Goal: Task Accomplishment & Management: Use online tool/utility

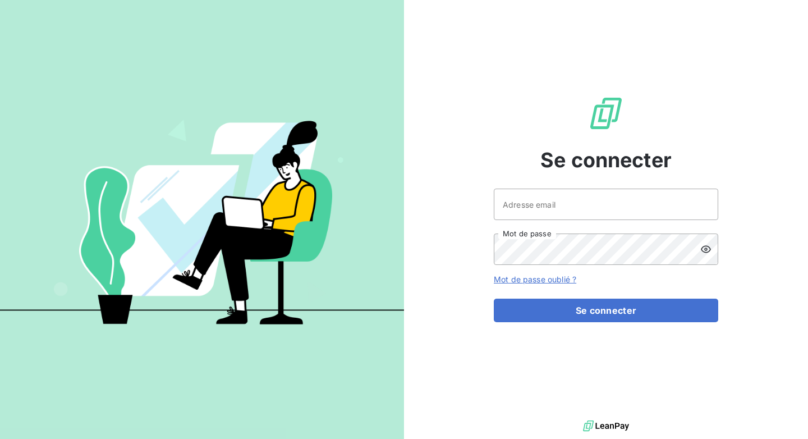
click at [533, 225] on div "Adresse email Mot de passe" at bounding box center [606, 227] width 225 height 76
click at [538, 212] on input "Adresse email" at bounding box center [606, 204] width 225 height 31
type input "[PERSON_NAME][EMAIL_ADDRESS][DOMAIN_NAME]"
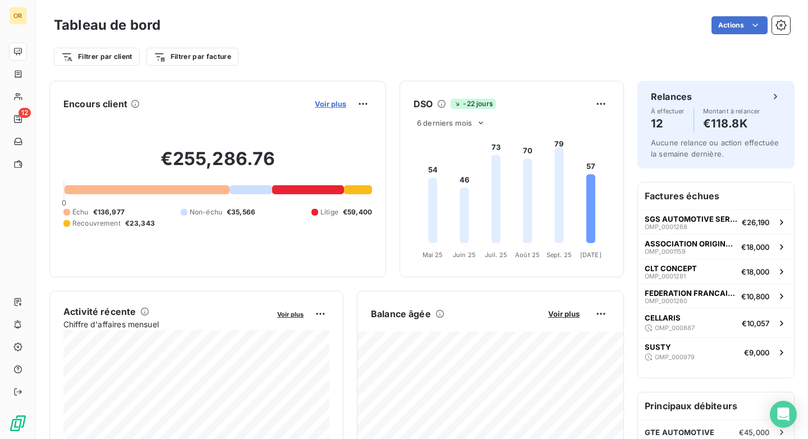
click at [324, 102] on span "Voir plus" at bounding box center [330, 103] width 31 height 9
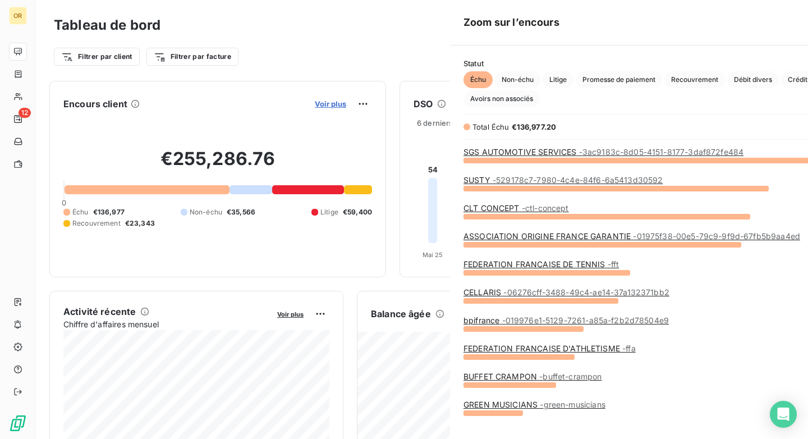
scroll to position [279, 431]
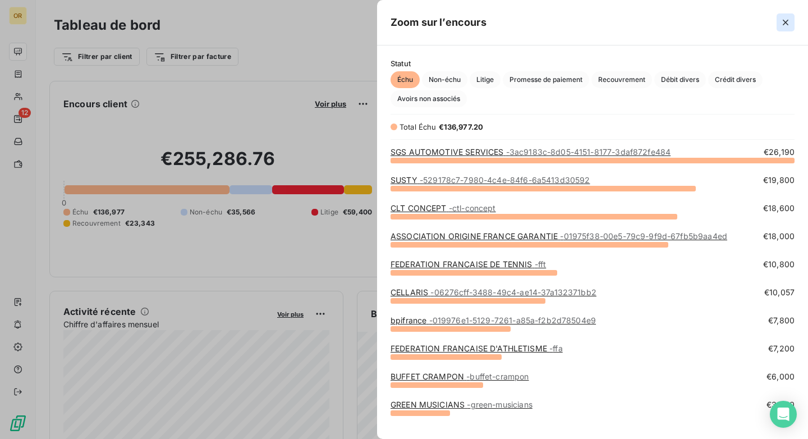
click at [784, 27] on icon "button" at bounding box center [785, 22] width 11 height 11
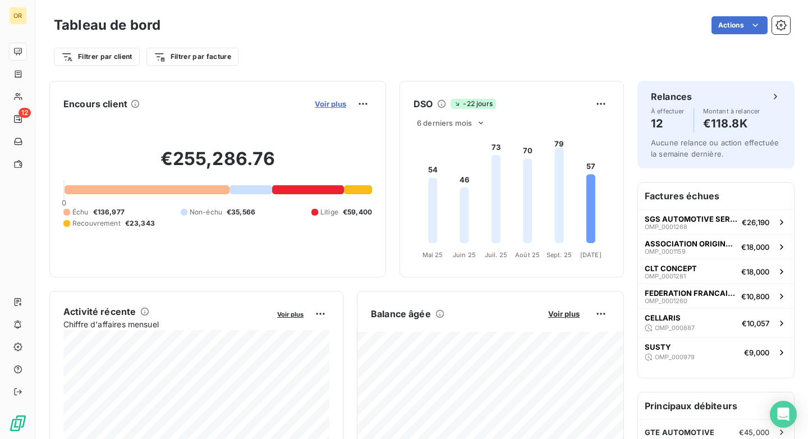
click at [336, 103] on span "Voir plus" at bounding box center [330, 103] width 31 height 9
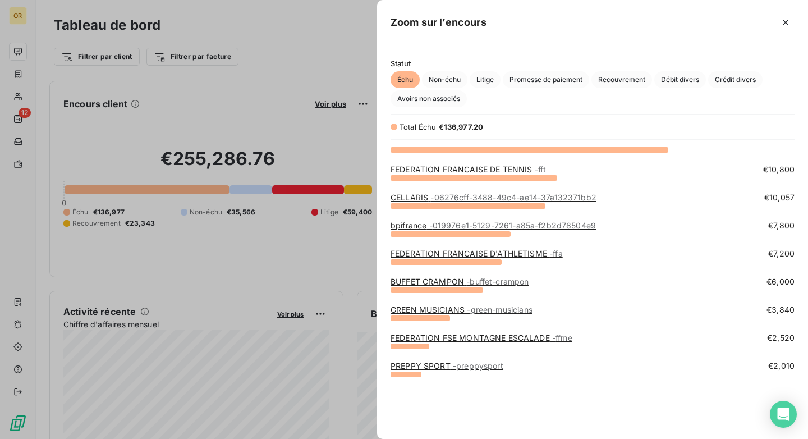
scroll to position [0, 0]
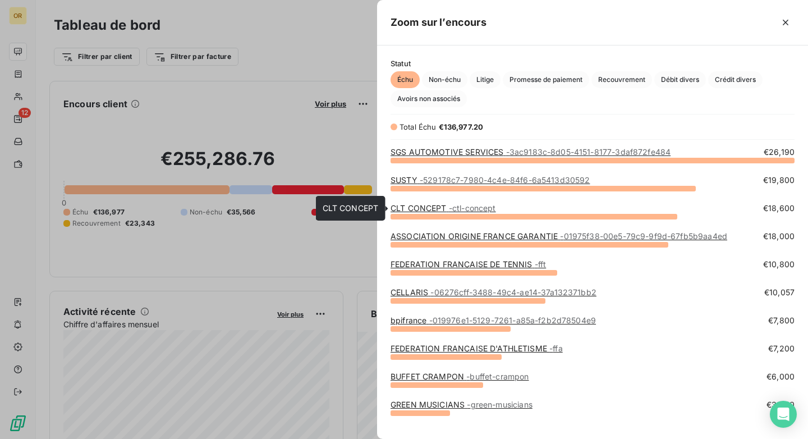
click at [486, 205] on span "- ctl-concept" at bounding box center [472, 208] width 47 height 10
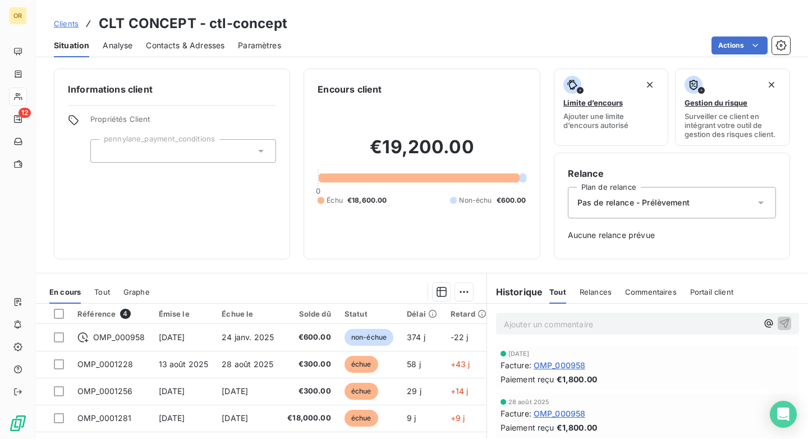
click at [722, 31] on div "Clients CLT CONCEPT - ctl-concept" at bounding box center [422, 23] width 772 height 20
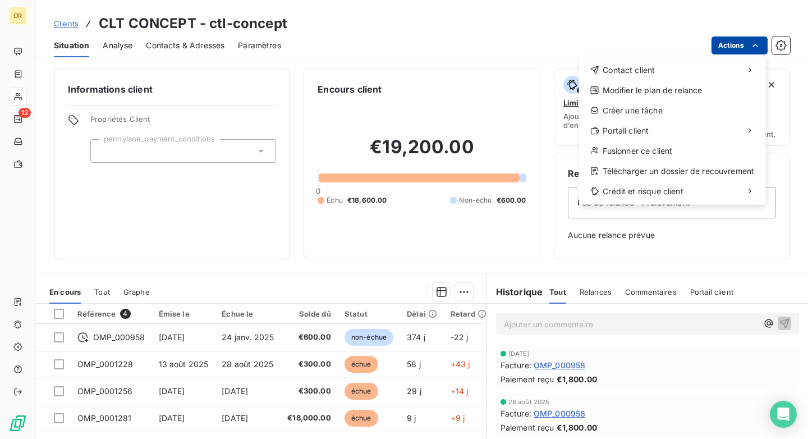
click at [729, 42] on html "OR 12 Clients CLT CONCEPT - ctl-concept Situation Analyse Contacts & Adresses P…" at bounding box center [404, 219] width 808 height 439
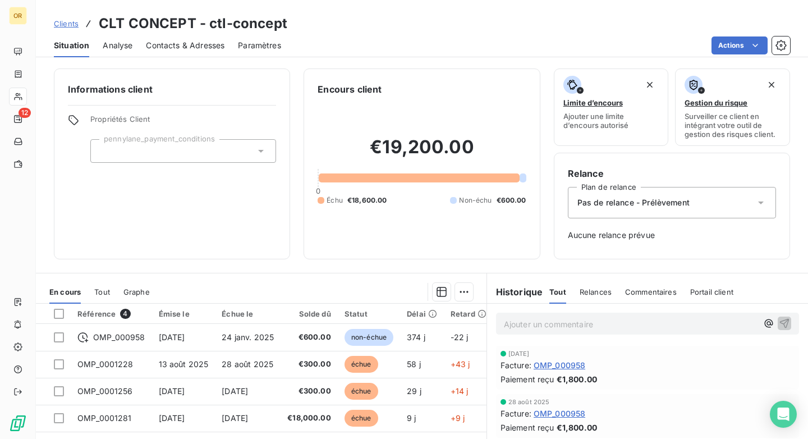
click at [452, 246] on html "OR 12 Clients CLT CONCEPT - ctl-concept Situation Analyse Contacts & Adresses P…" at bounding box center [404, 219] width 808 height 439
click at [747, 51] on html "OR 12 Clients CLT CONCEPT - ctl-concept Situation Analyse Contacts & Adresses P…" at bounding box center [404, 219] width 808 height 439
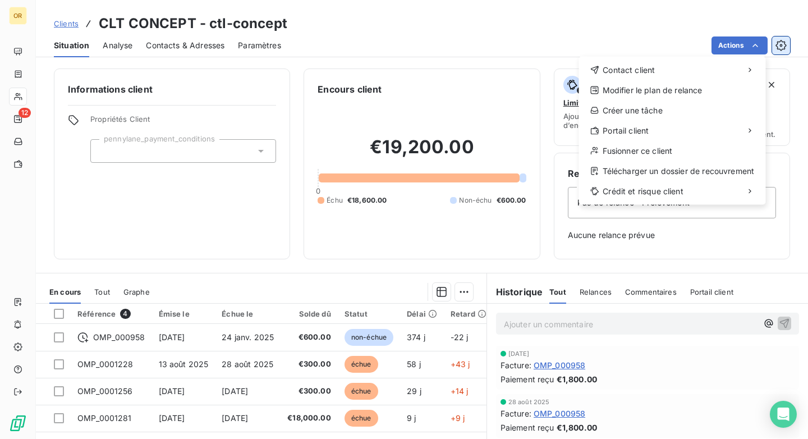
click at [774, 50] on html "OR 12 Clients CLT CONCEPT - ctl-concept Situation Analyse Contacts & Adresses P…" at bounding box center [404, 219] width 808 height 439
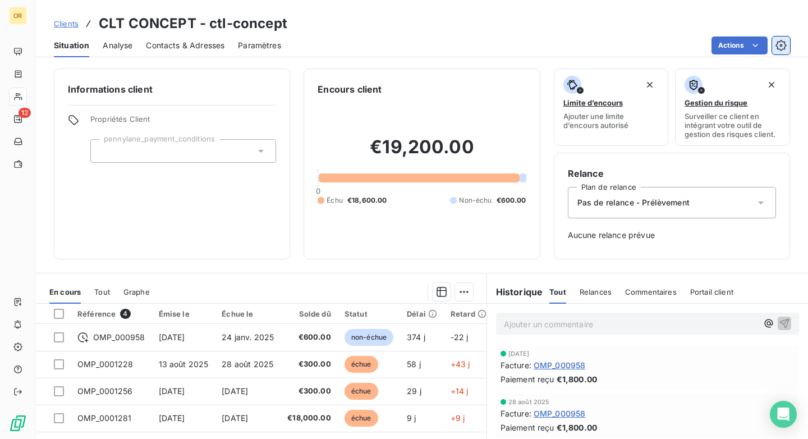
click at [774, 50] on button "button" at bounding box center [781, 45] width 18 height 18
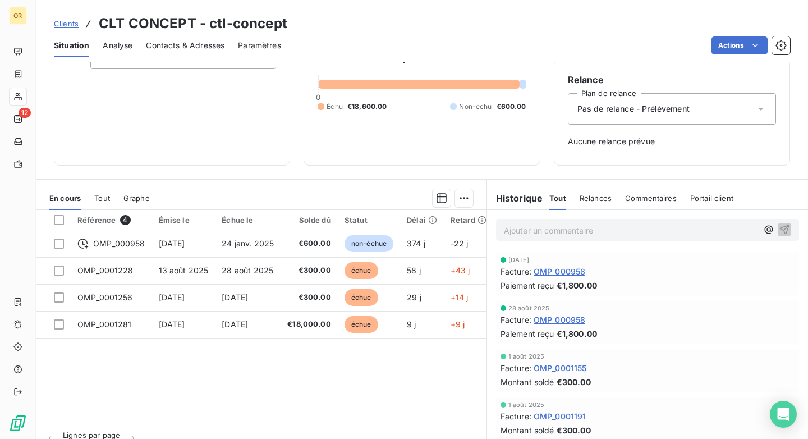
scroll to position [103, 0]
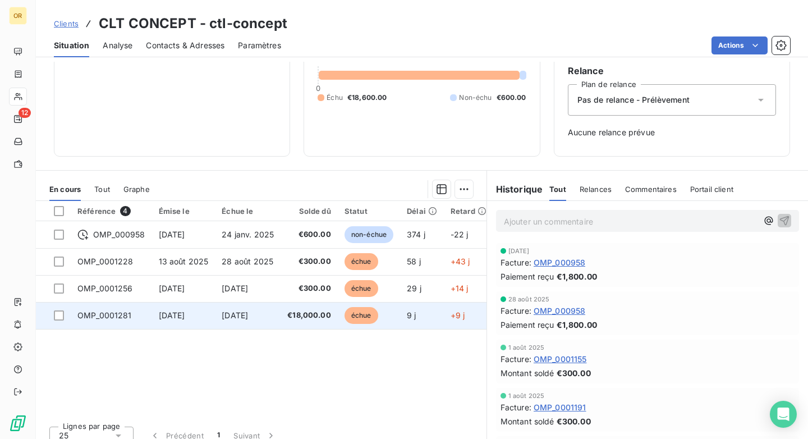
click at [208, 323] on td "[DATE]" at bounding box center [183, 315] width 63 height 27
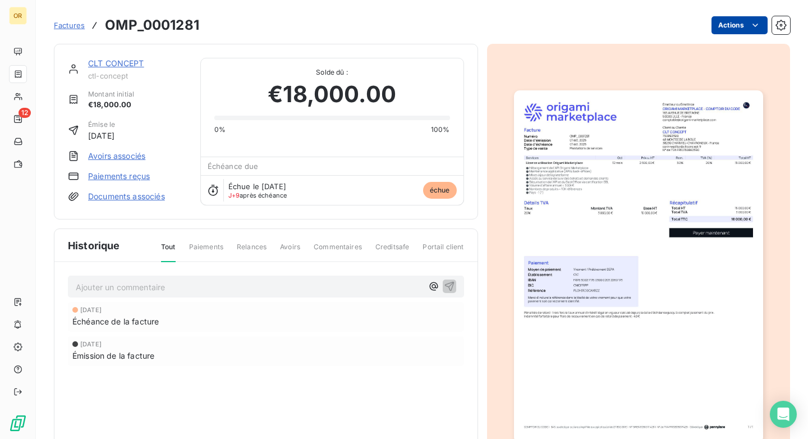
click at [761, 25] on html "OR 12 Factures OMP_0001281 Actions CLT CONCEPT ctl-concept Montant initial €18,…" at bounding box center [404, 219] width 808 height 439
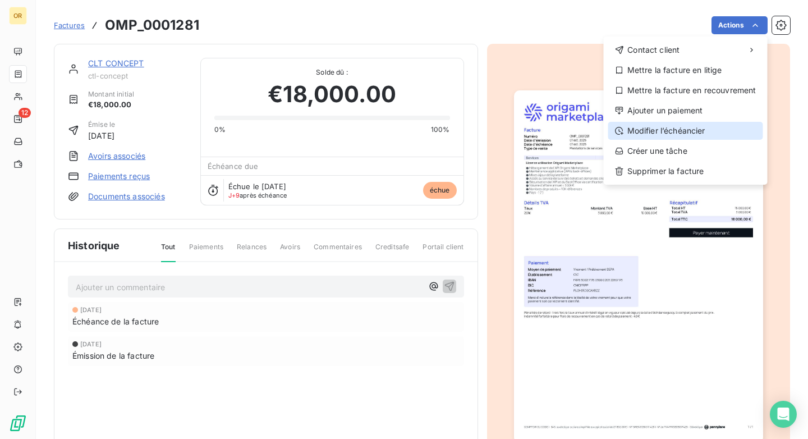
click at [684, 126] on div "Modifier l’échéancier" at bounding box center [686, 131] width 155 height 18
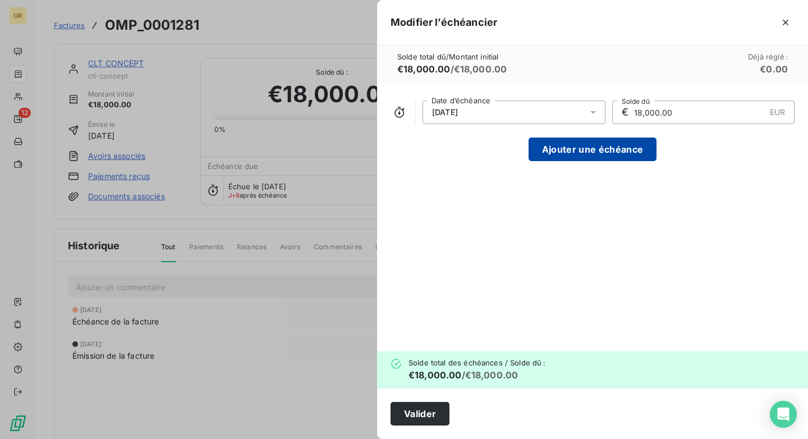
click at [608, 139] on button "Ajouter une échéance" at bounding box center [593, 150] width 128 height 24
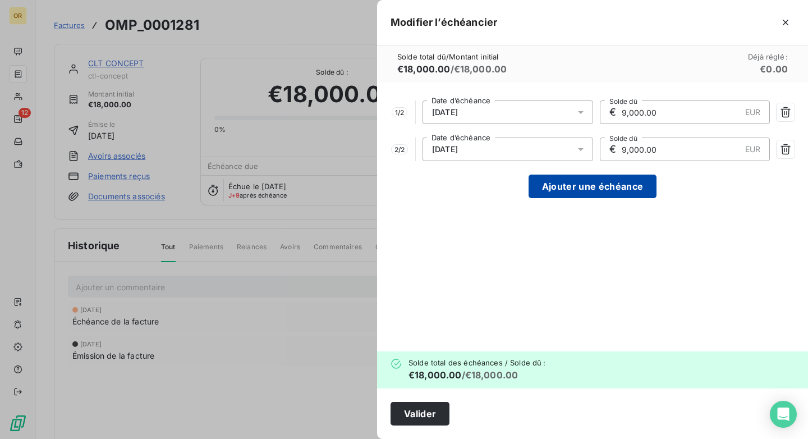
click at [593, 195] on button "Ajouter une échéance" at bounding box center [593, 187] width 128 height 24
type input "6,000.00"
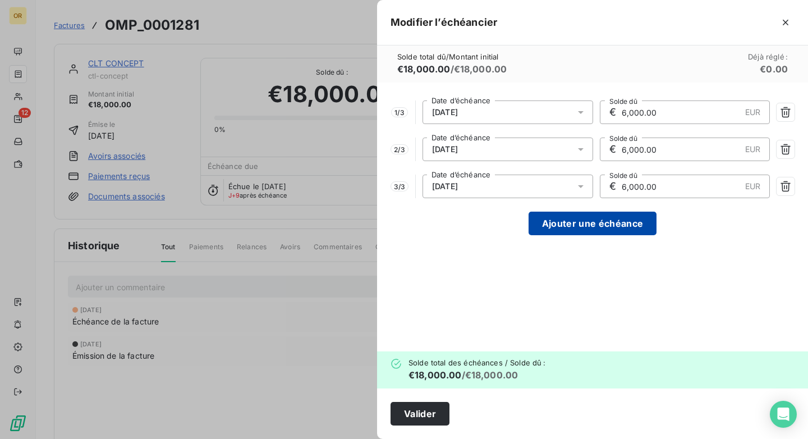
click at [580, 232] on button "Ajouter une échéance" at bounding box center [593, 224] width 128 height 24
type input "4,500.00"
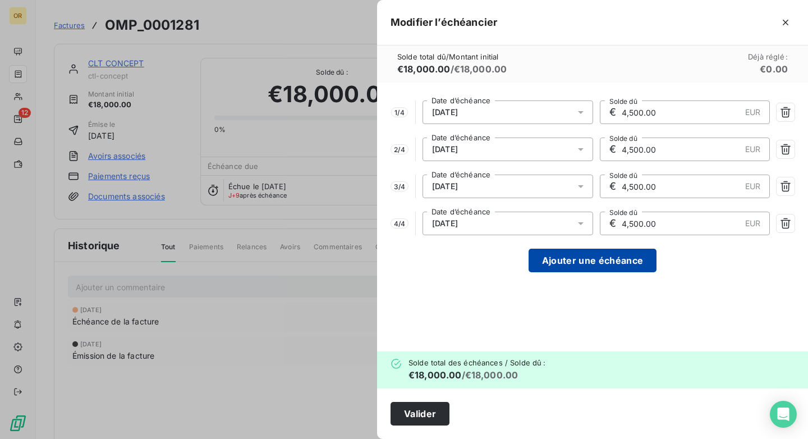
click at [571, 272] on button "Ajouter une échéance" at bounding box center [593, 261] width 128 height 24
type input "3,600.00"
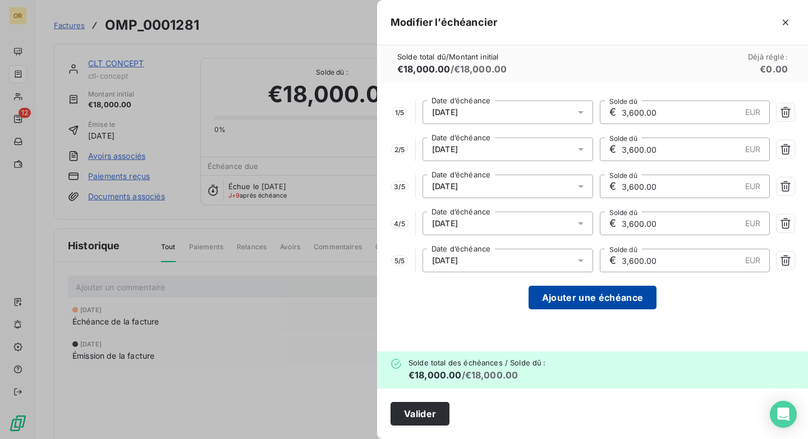
click at [568, 297] on button "Ajouter une échéance" at bounding box center [593, 298] width 128 height 24
type input "3,000.00"
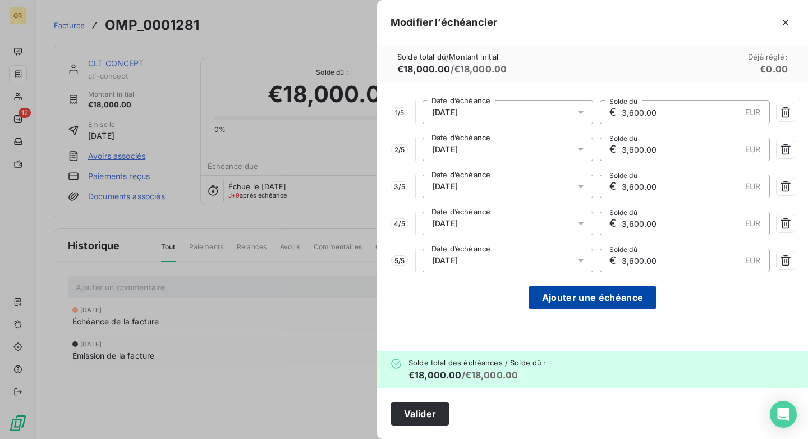
type input "3,000.00"
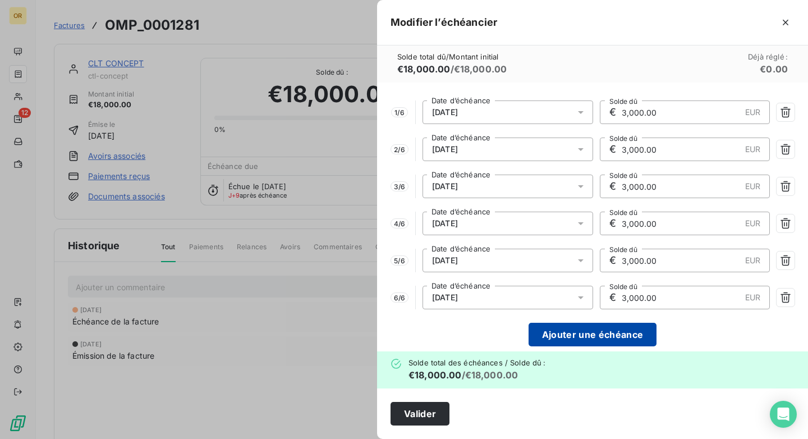
scroll to position [13, 0]
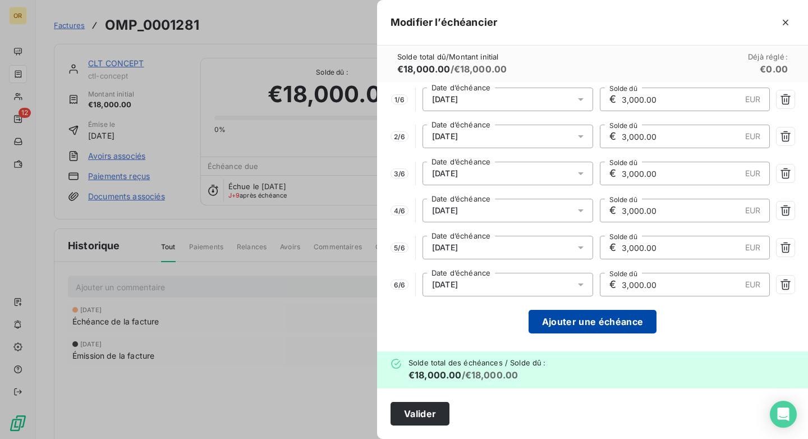
click at [568, 297] on div "1 / 6 [DATE] Date d’échéance € 3,000.00 EUR Solde dû 2 / 6 [DATE] Date d’échéan…" at bounding box center [592, 217] width 431 height 269
click at [566, 313] on button "Ajouter une échéance" at bounding box center [593, 322] width 128 height 24
type input "2,571.43"
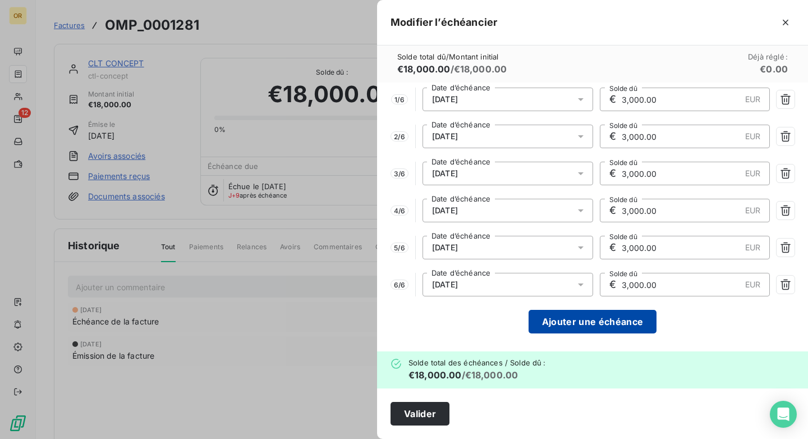
type input "2,571.43"
click at [566, 340] on div "1 / 7 [DATE] Date d’échéance € 2,571.43 EUR Solde dû 2 / 7 [DATE] Date d’échéan…" at bounding box center [592, 217] width 431 height 269
click at [573, 329] on button "Ajouter une échéance" at bounding box center [593, 322] width 128 height 24
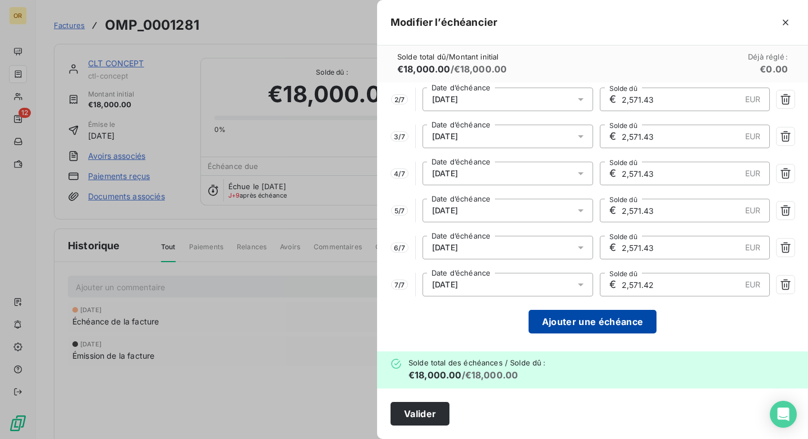
type input "2,250.00"
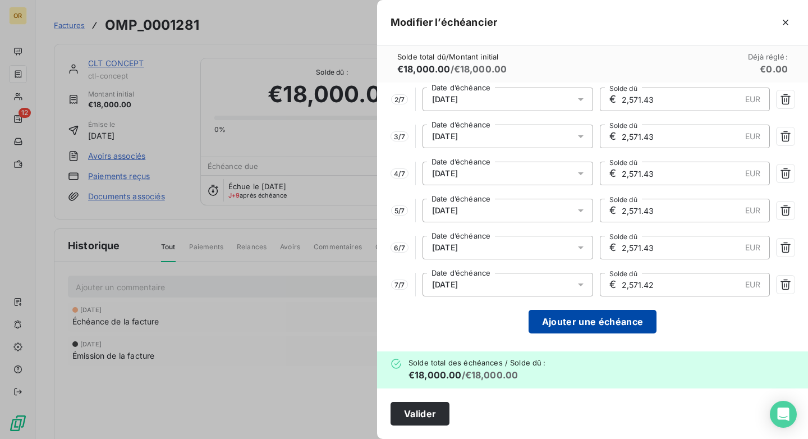
type input "2,250.00"
click at [573, 327] on button "Ajouter une échéance" at bounding box center [593, 322] width 128 height 24
type input "2,000.00"
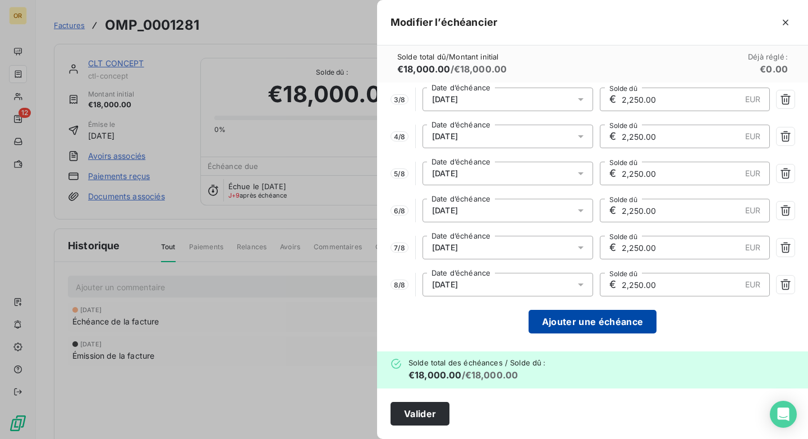
type input "2,000.00"
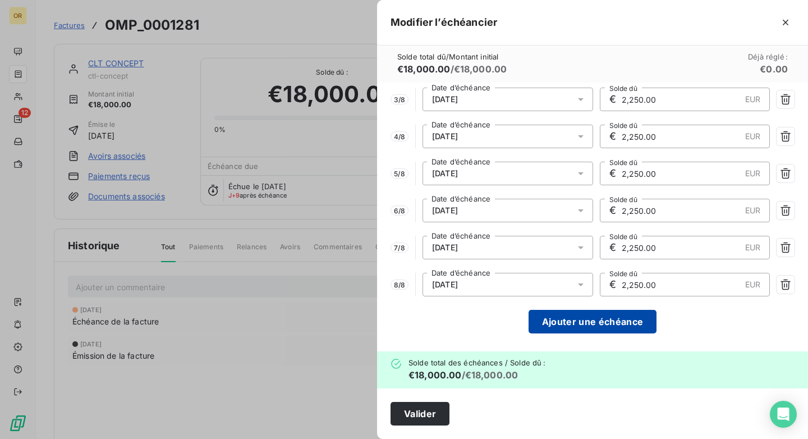
type input "2,000.00"
click at [573, 327] on button "Ajouter une échéance" at bounding box center [593, 322] width 128 height 24
type input "1,800.00"
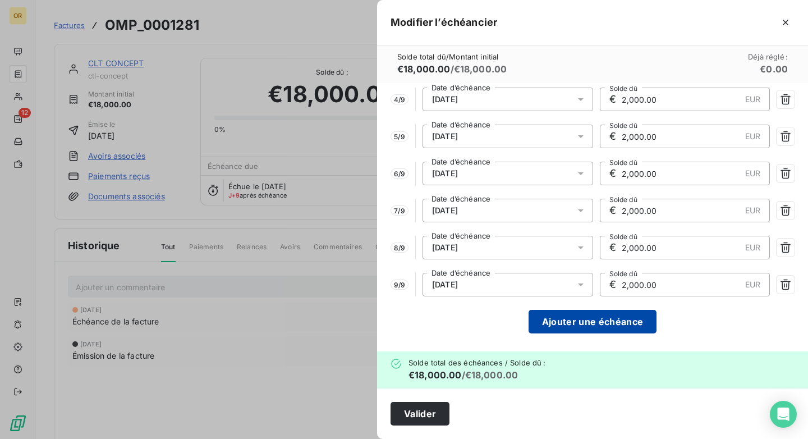
type input "1,800.00"
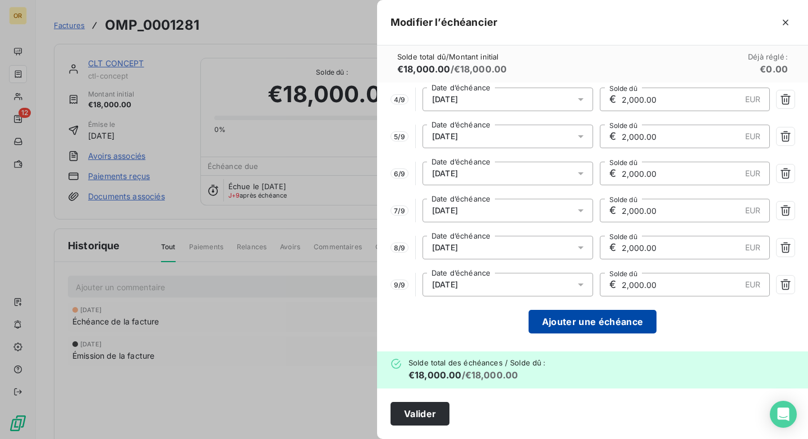
type input "1,800.00"
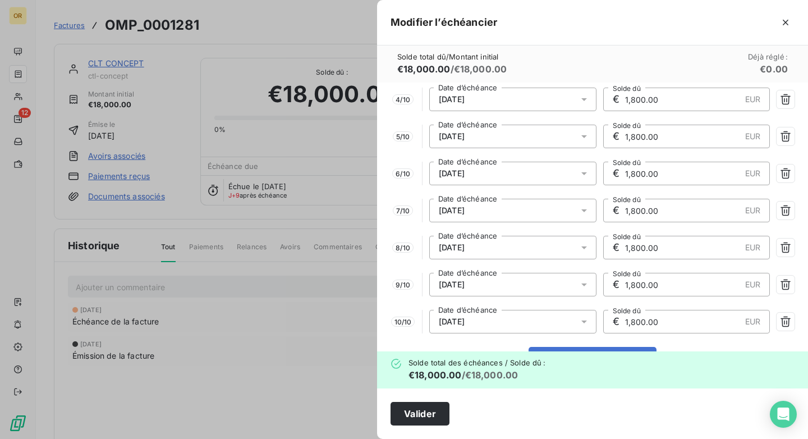
scroll to position [161, 0]
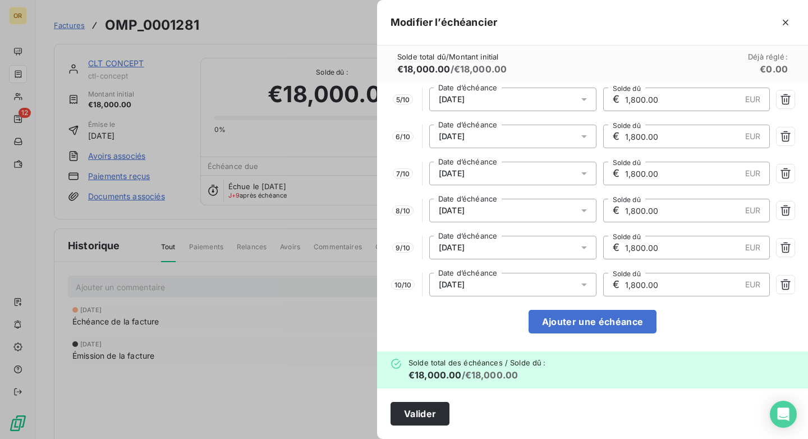
click at [569, 339] on div "1 / 10 [DATE] Date d’échéance € 1,800.00 EUR Solde dû 2 / 10 [DATE] Date d’éché…" at bounding box center [592, 217] width 431 height 269
click at [574, 328] on button "Ajouter une échéance" at bounding box center [593, 322] width 128 height 24
type input "1,636.36"
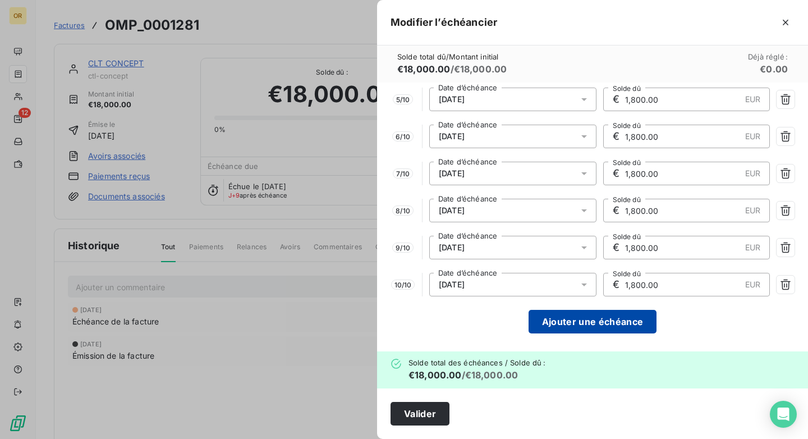
type input "1,636.36"
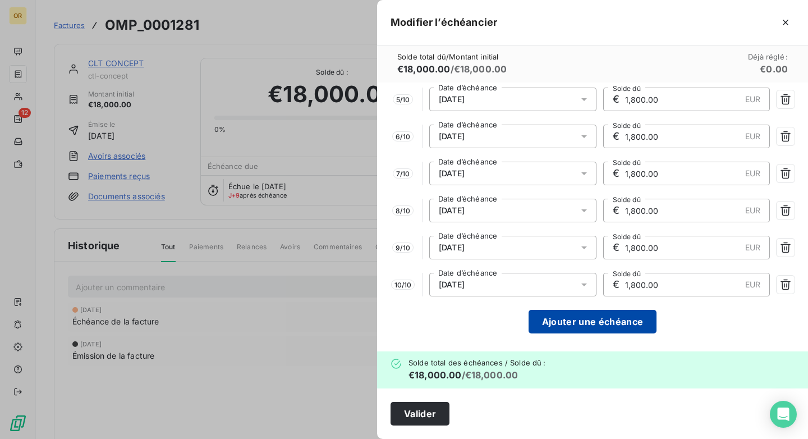
type input "1,636.36"
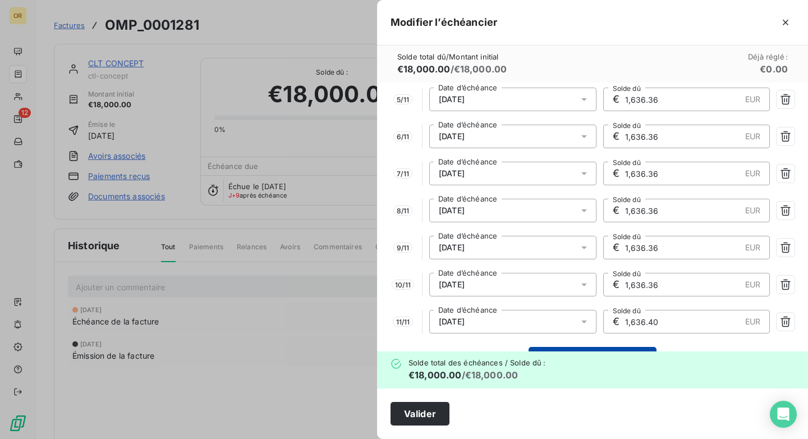
scroll to position [198, 0]
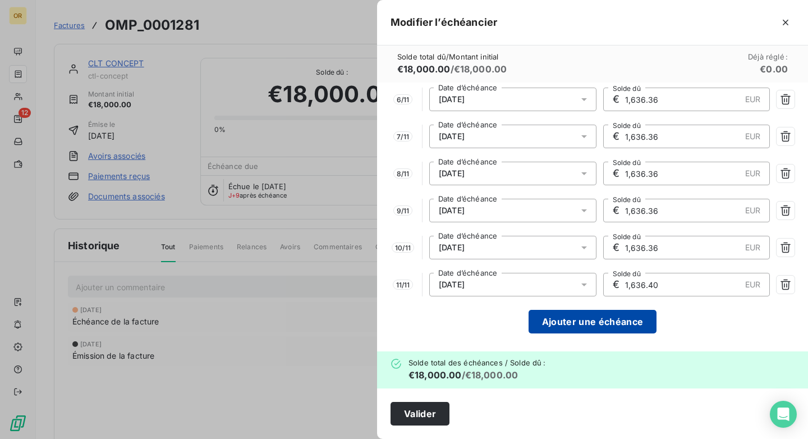
click at [577, 319] on button "Ajouter une échéance" at bounding box center [593, 322] width 128 height 24
type input "1,500.00"
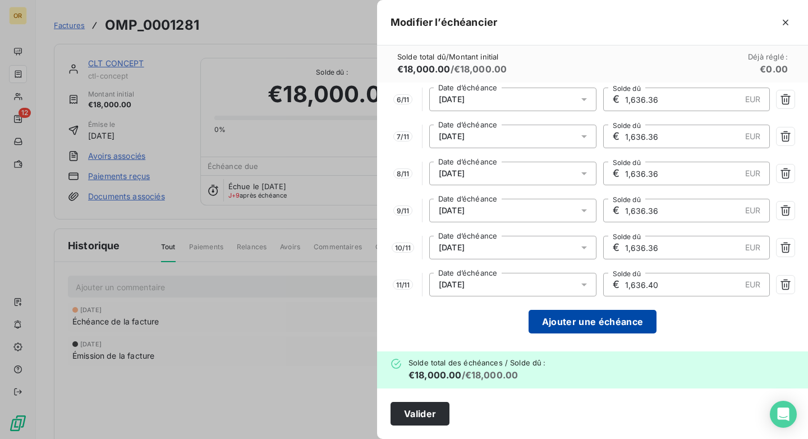
type input "1,500.00"
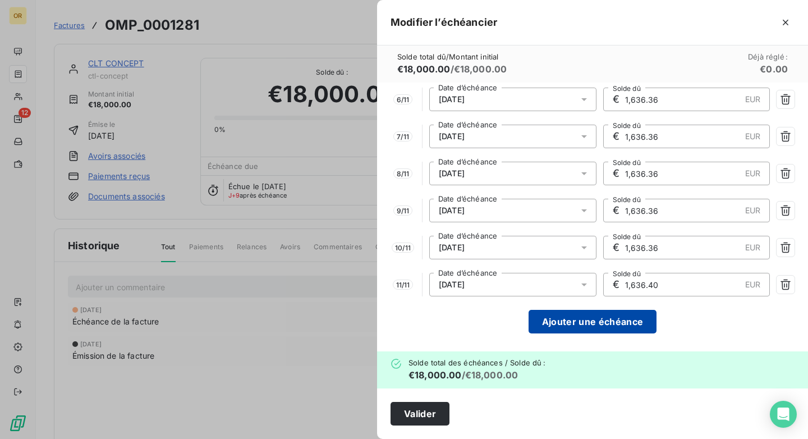
type input "1,500.00"
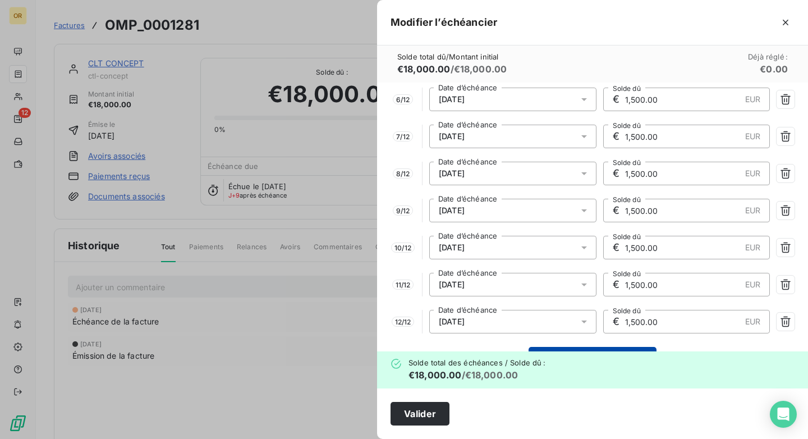
scroll to position [235, 0]
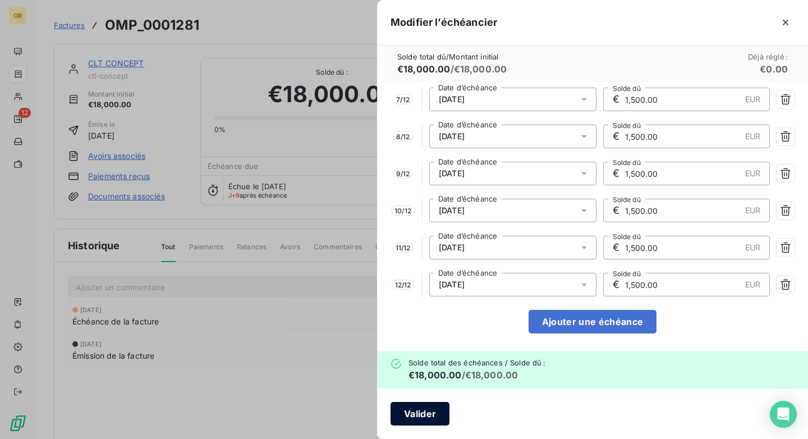
click at [439, 411] on button "Valider" at bounding box center [420, 414] width 59 height 24
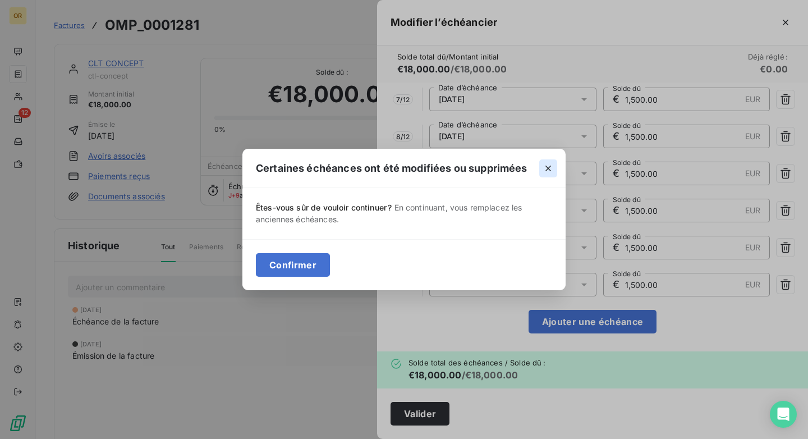
click at [553, 168] on icon "button" at bounding box center [548, 168] width 11 height 11
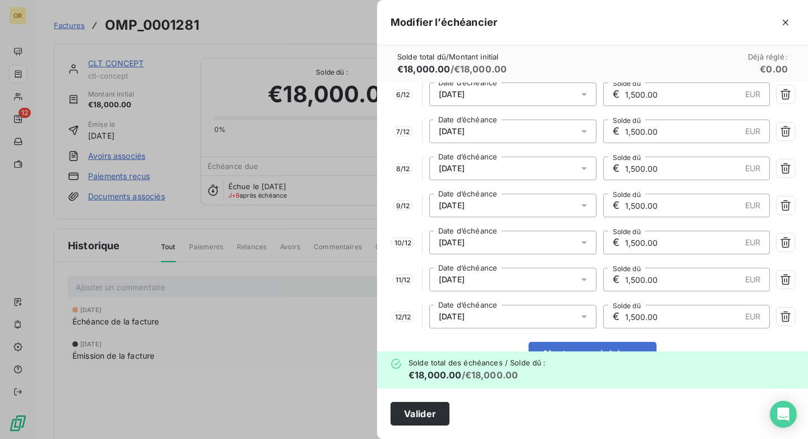
scroll to position [0, 0]
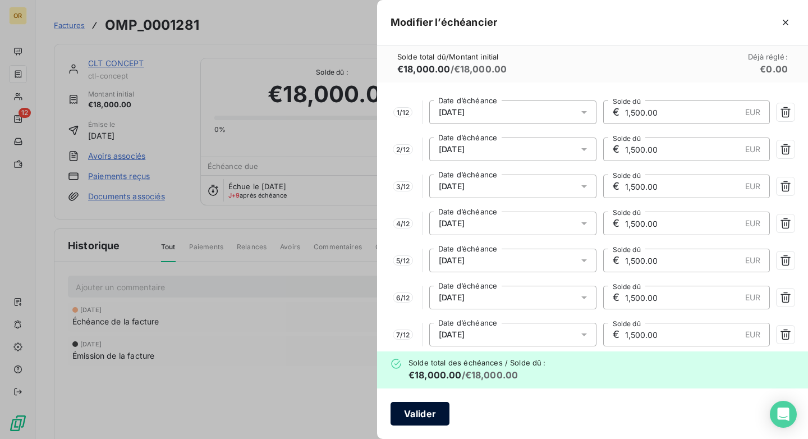
click at [427, 408] on button "Valider" at bounding box center [420, 414] width 59 height 24
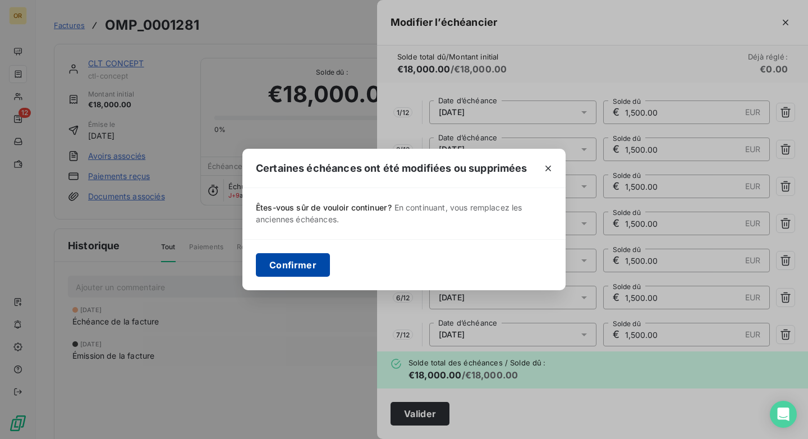
click at [314, 272] on button "Confirmer" at bounding box center [293, 265] width 74 height 24
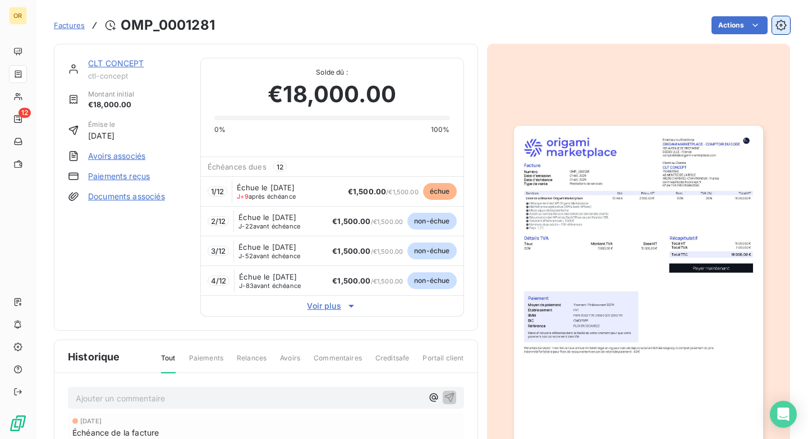
click at [778, 22] on icon "button" at bounding box center [781, 25] width 11 height 11
click at [732, 31] on html "OR 12 Factures OMP_0001281 Actions CLT CONCEPT ctl-concept Montant initial €18,…" at bounding box center [404, 219] width 808 height 439
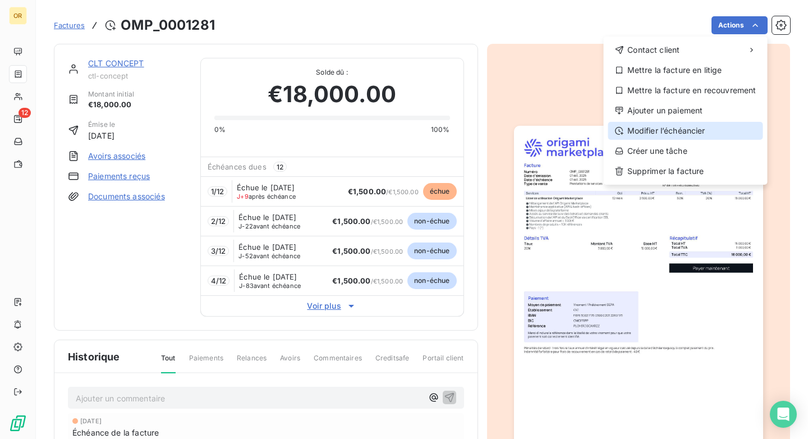
click at [660, 125] on div "Modifier l’échéancier" at bounding box center [686, 131] width 155 height 18
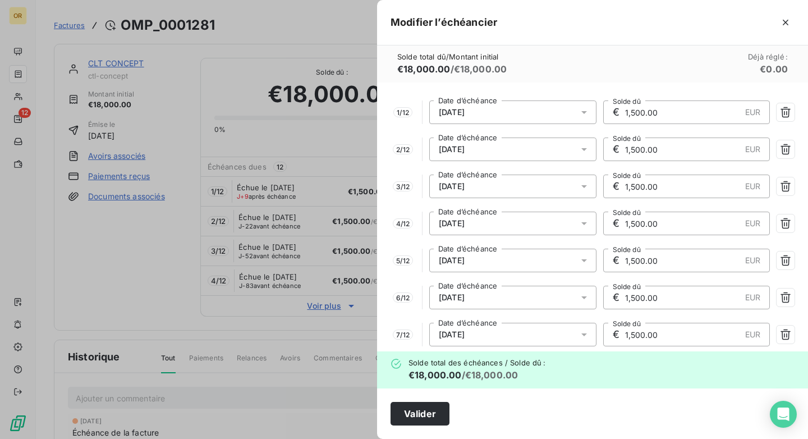
click at [443, 115] on span "[DATE]" at bounding box center [452, 112] width 26 height 9
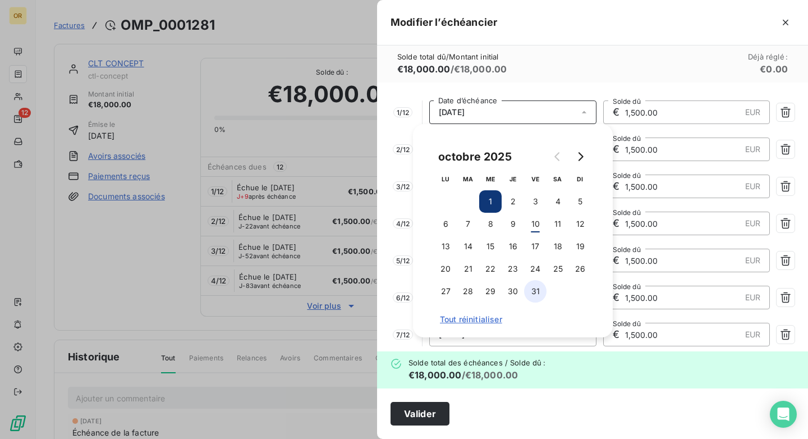
click at [537, 291] on button "31" at bounding box center [535, 291] width 22 height 22
click at [564, 98] on div "1 / 12 [DATE] Date d’échéance € 1,500.00 EUR Solde dû 2 / 12 [DATE] Date d’éché…" at bounding box center [592, 217] width 431 height 269
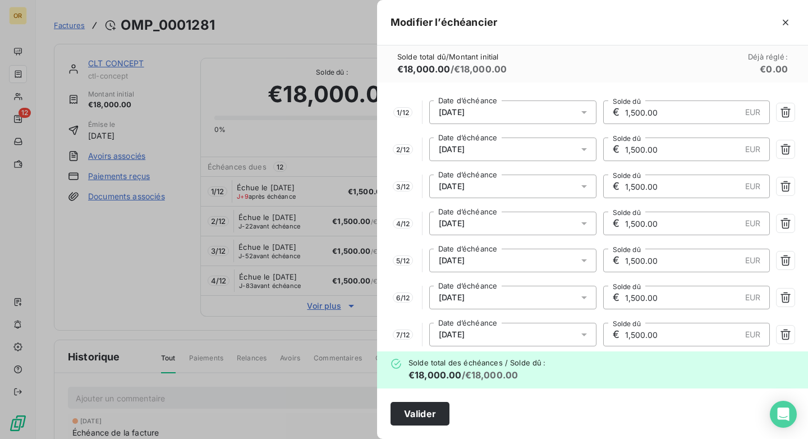
click at [541, 146] on div "[DATE]" at bounding box center [512, 150] width 167 height 24
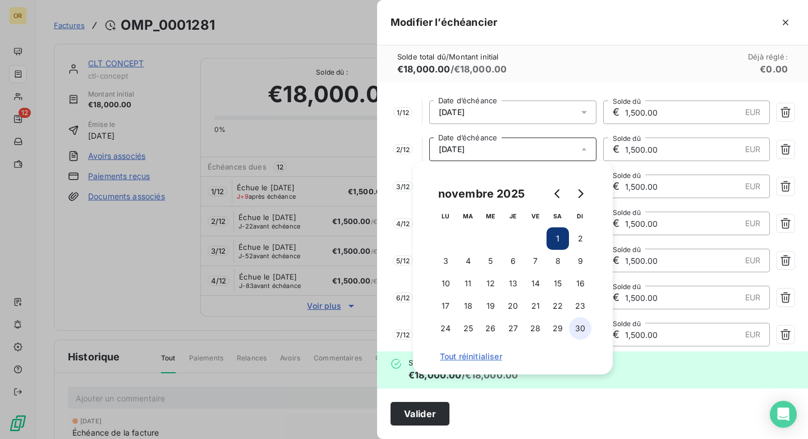
click at [585, 328] on button "30" at bounding box center [580, 328] width 22 height 22
click at [586, 130] on div "1 / 12 [DATE] Date d’échéance € 1,500.00 EUR Solde dû 2 / 12 [DATE] Date d’éché…" at bounding box center [592, 217] width 431 height 269
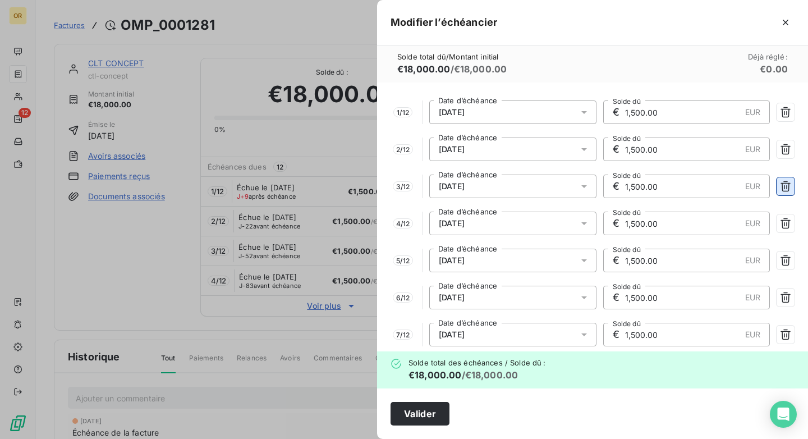
click at [789, 190] on icon "button" at bounding box center [786, 186] width 10 height 11
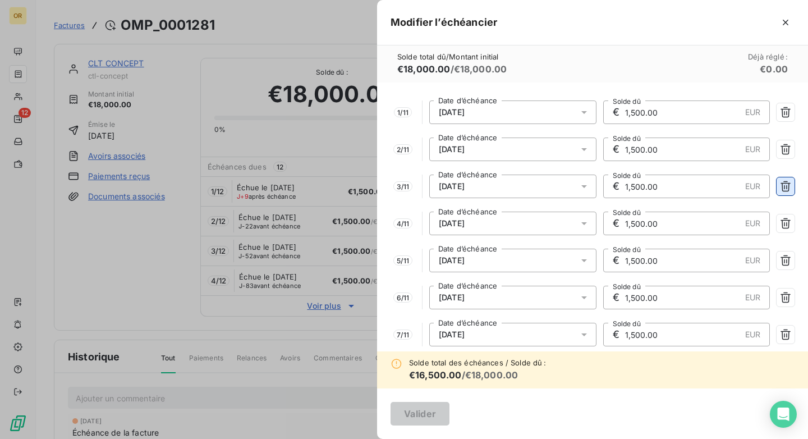
click at [789, 190] on icon "button" at bounding box center [786, 186] width 10 height 11
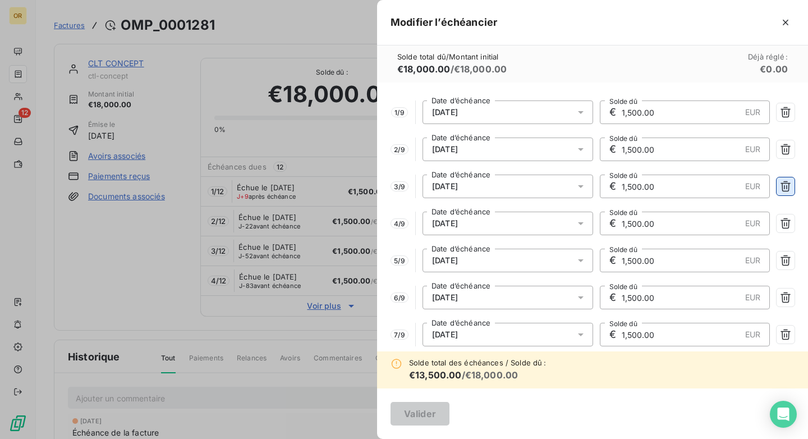
click at [789, 190] on icon "button" at bounding box center [786, 186] width 10 height 11
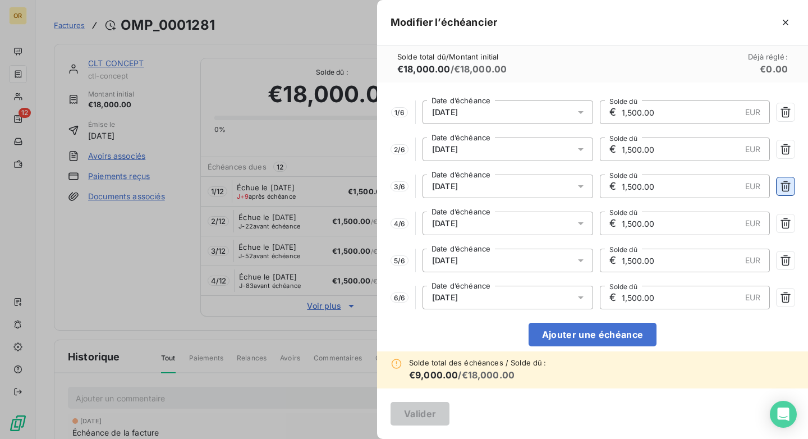
click at [789, 190] on icon "button" at bounding box center [786, 186] width 10 height 11
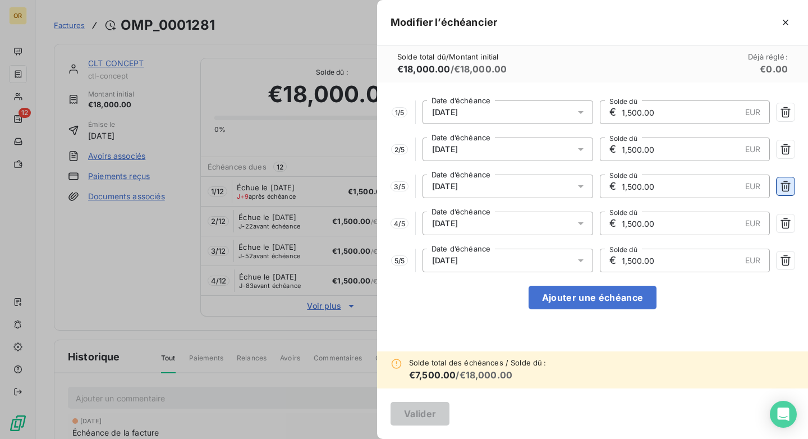
click at [789, 190] on icon "button" at bounding box center [786, 186] width 10 height 11
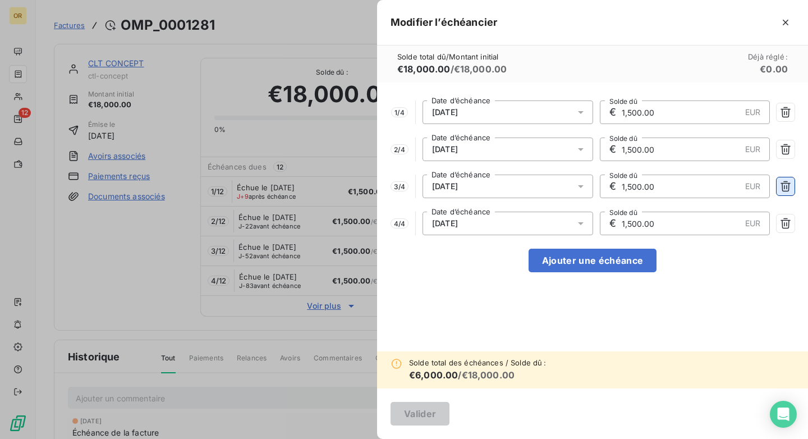
click at [789, 190] on icon "button" at bounding box center [786, 186] width 10 height 11
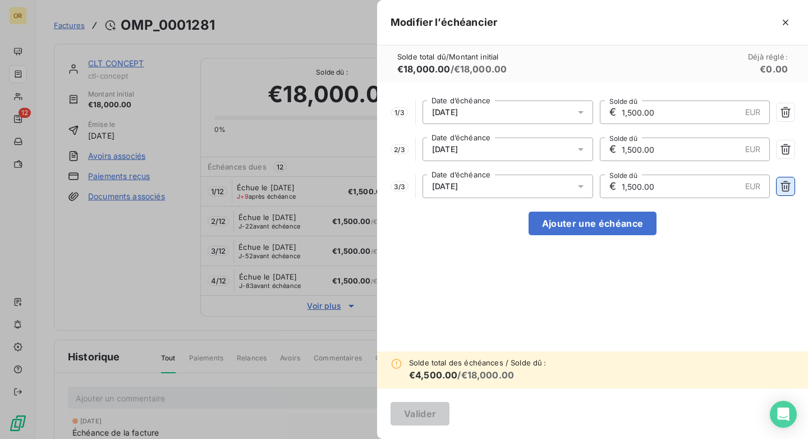
click at [789, 190] on icon "button" at bounding box center [786, 186] width 10 height 11
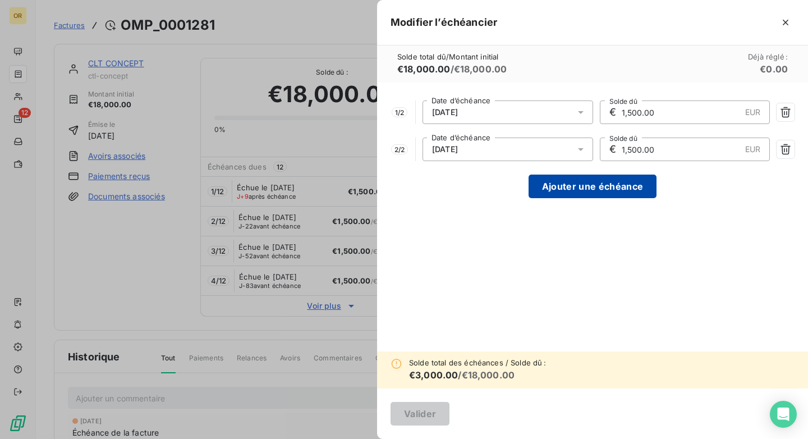
click at [609, 184] on button "Ajouter une échéance" at bounding box center [593, 187] width 128 height 24
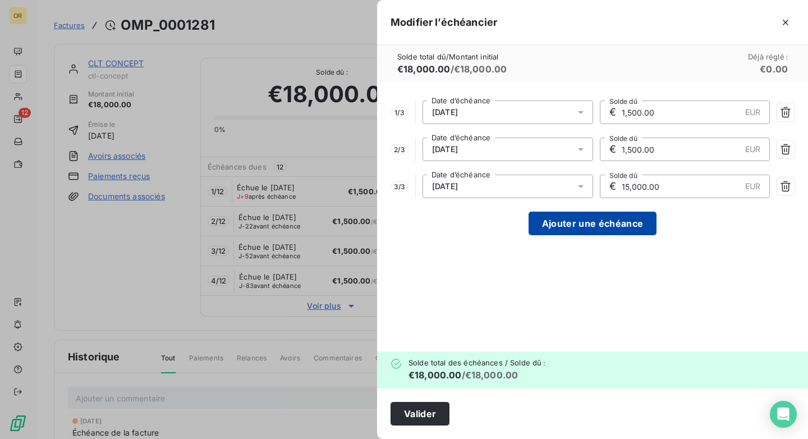
click at [591, 222] on button "Ajouter une échéance" at bounding box center [593, 224] width 128 height 24
type input "4,500.00"
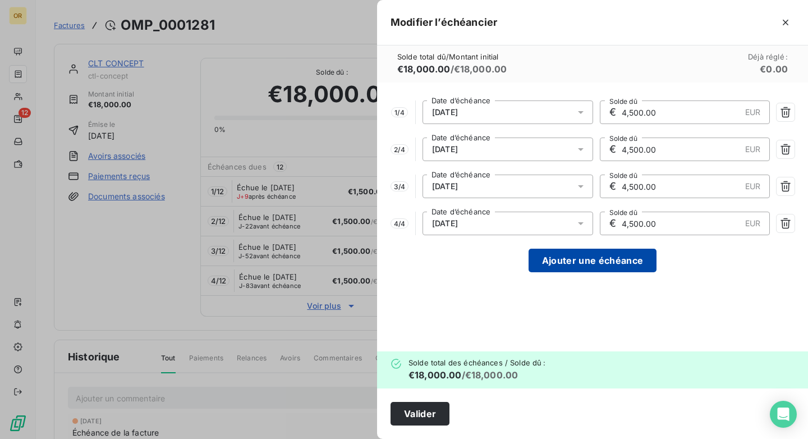
click at [579, 263] on button "Ajouter une échéance" at bounding box center [593, 261] width 128 height 24
type input "3,600.00"
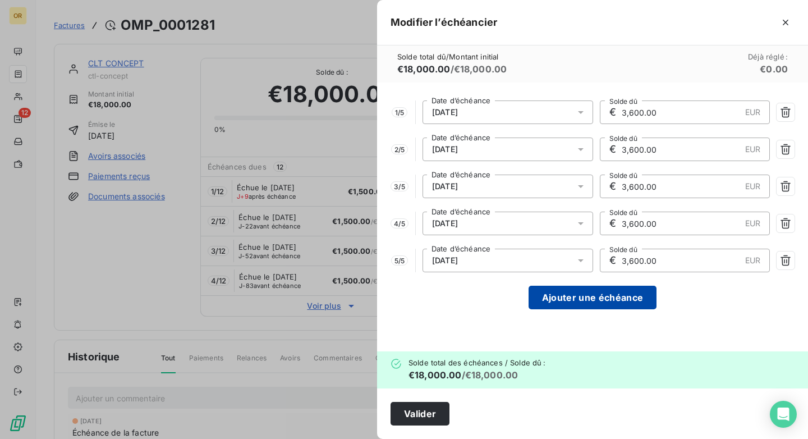
click at [568, 298] on button "Ajouter une échéance" at bounding box center [593, 298] width 128 height 24
type input "3,000.00"
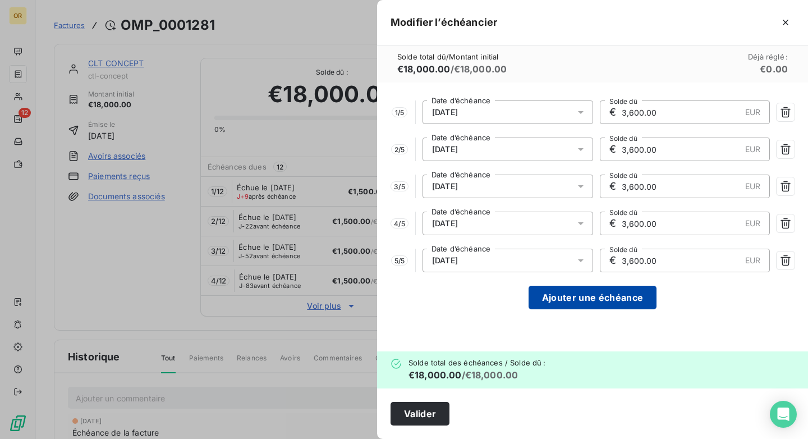
type input "3,000.00"
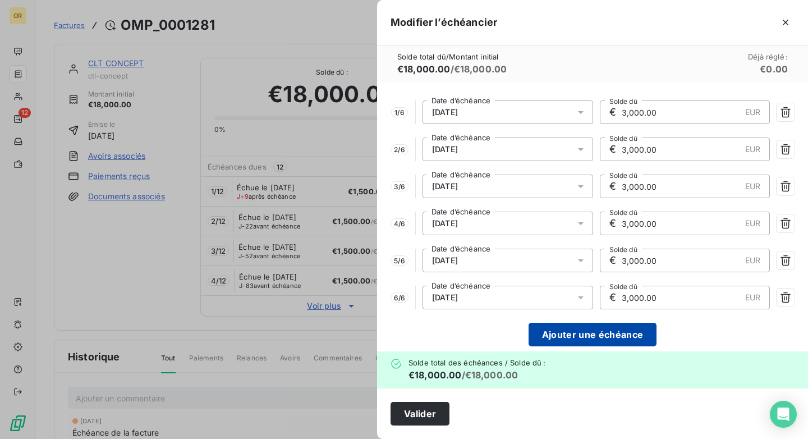
scroll to position [13, 0]
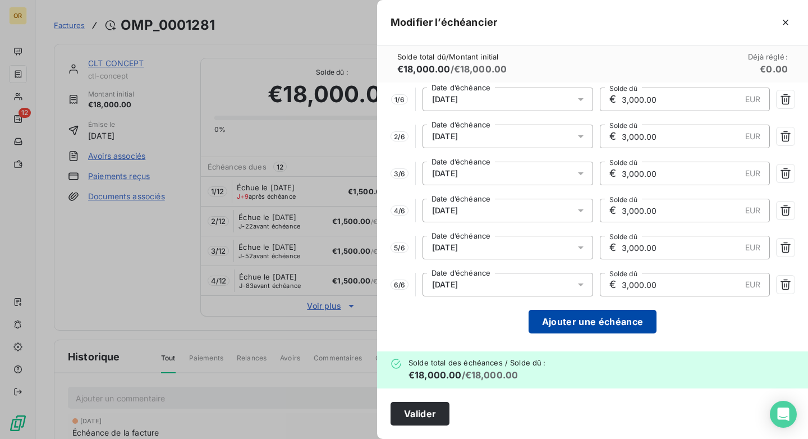
click at [568, 298] on div "1 / 6 [DATE] Date d’échéance € 3,000.00 EUR Solde dû 2 / 6 [DATE] Date d’échéan…" at bounding box center [592, 217] width 431 height 269
click at [568, 324] on button "Ajouter une échéance" at bounding box center [593, 322] width 128 height 24
type input "2,571.43"
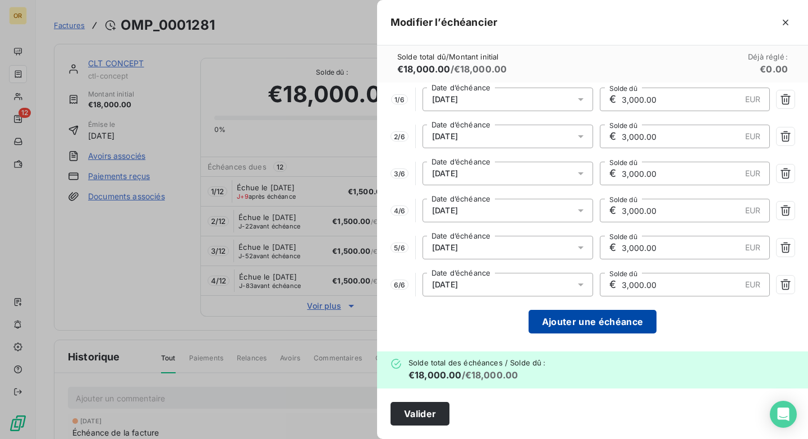
type input "2,571.43"
click at [568, 324] on button "Ajouter une échéance" at bounding box center [593, 322] width 128 height 24
type input "2,250.00"
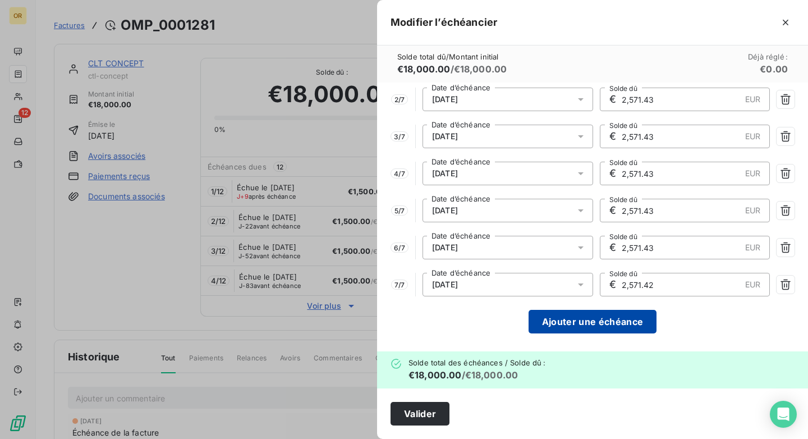
type input "2,250.00"
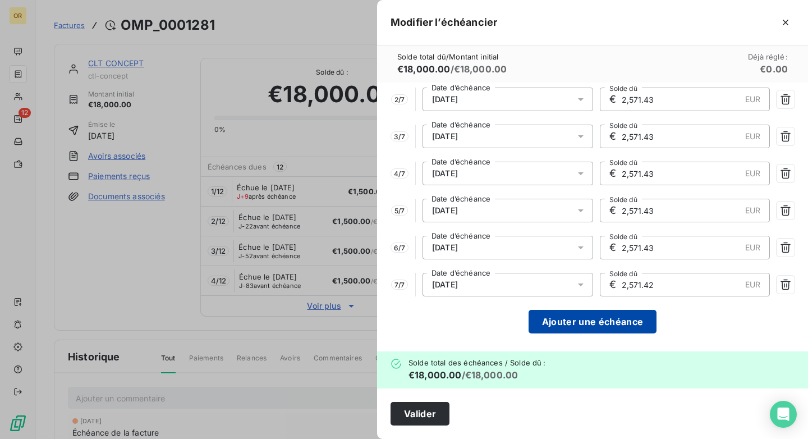
type input "2,250.00"
click at [568, 324] on button "Ajouter une échéance" at bounding box center [593, 322] width 128 height 24
type input "2,000.00"
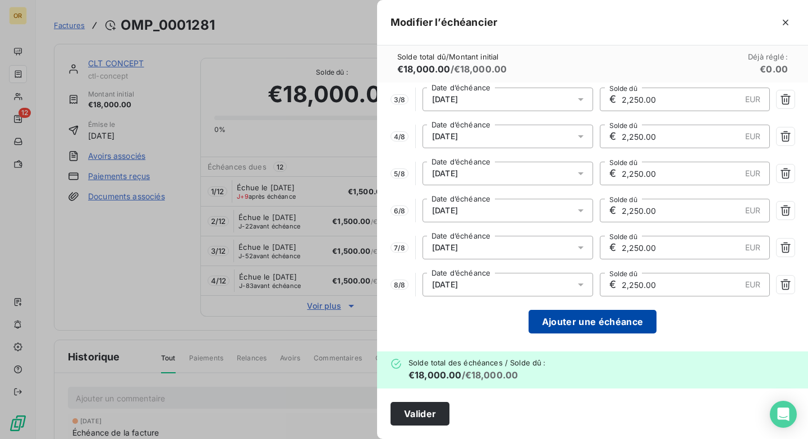
type input "2,000.00"
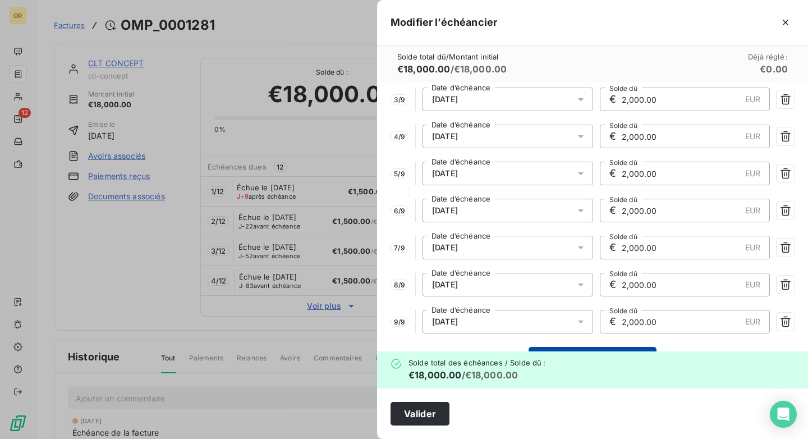
scroll to position [124, 0]
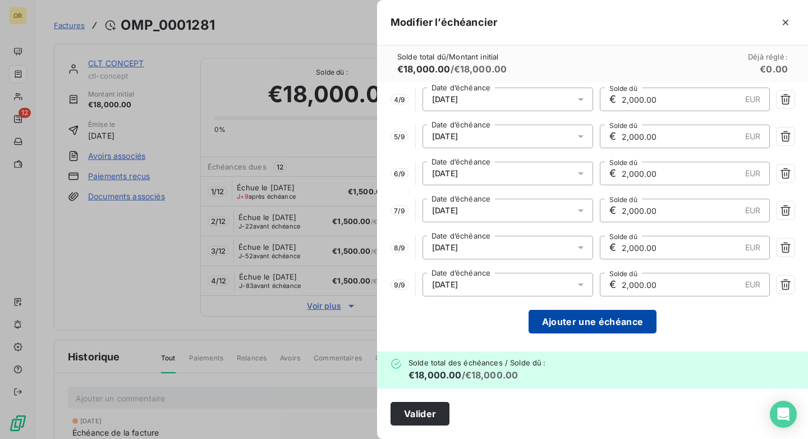
click at [568, 324] on button "Ajouter une échéance" at bounding box center [593, 322] width 128 height 24
type input "1,800.00"
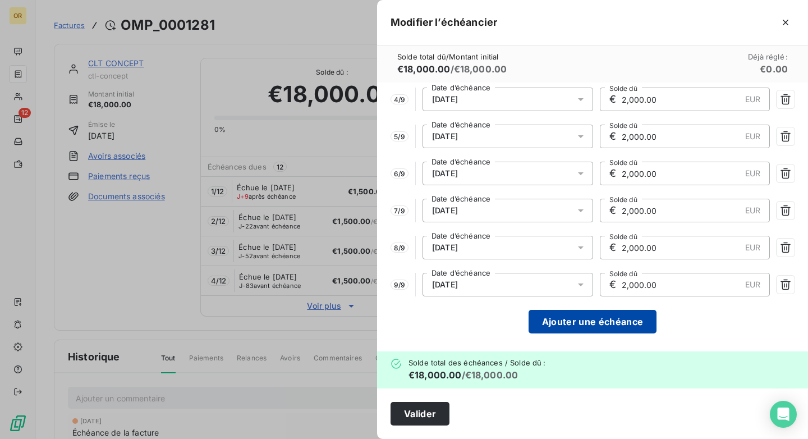
type input "1,800.00"
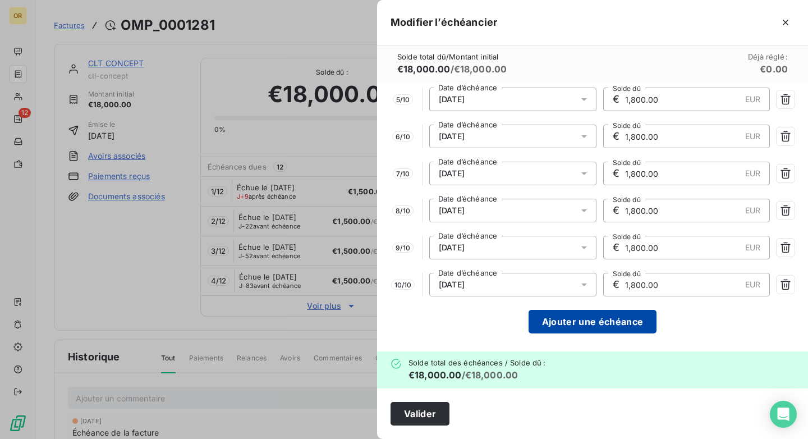
click at [568, 325] on button "Ajouter une échéance" at bounding box center [593, 322] width 128 height 24
type input "1,636.36"
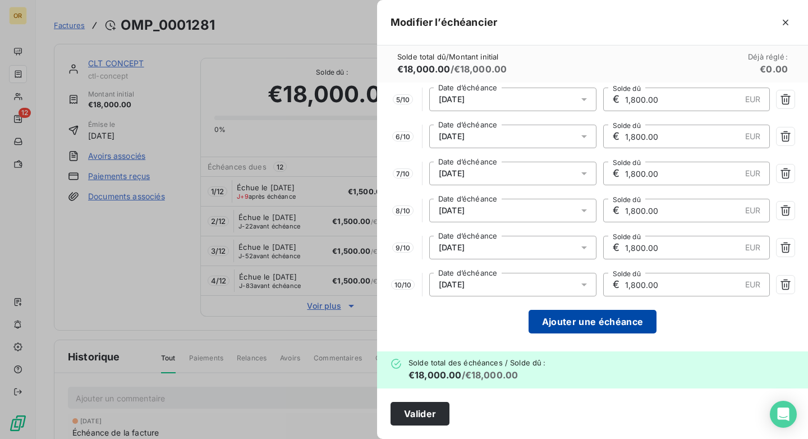
type input "1,636.36"
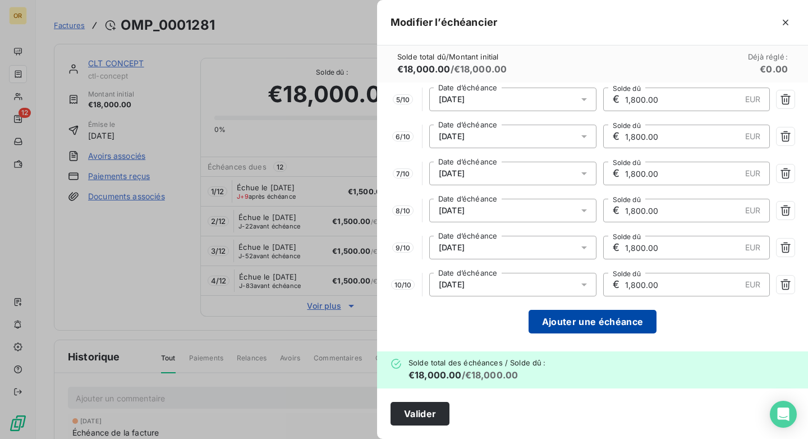
type input "1,636.36"
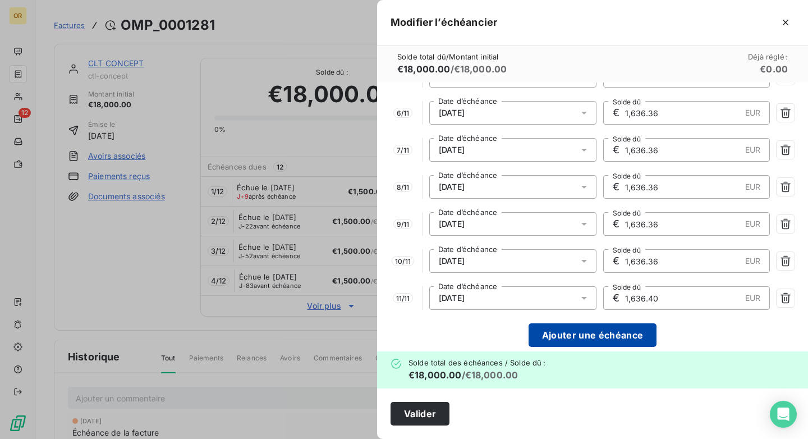
scroll to position [198, 0]
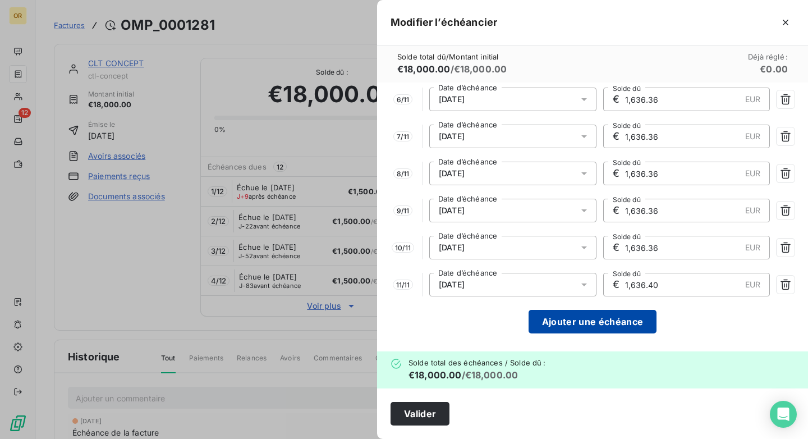
click at [568, 325] on button "Ajouter une échéance" at bounding box center [593, 322] width 128 height 24
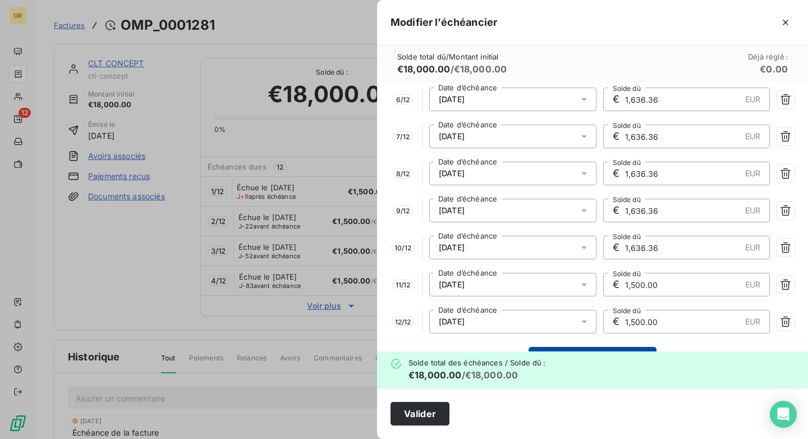
type input "1,500.00"
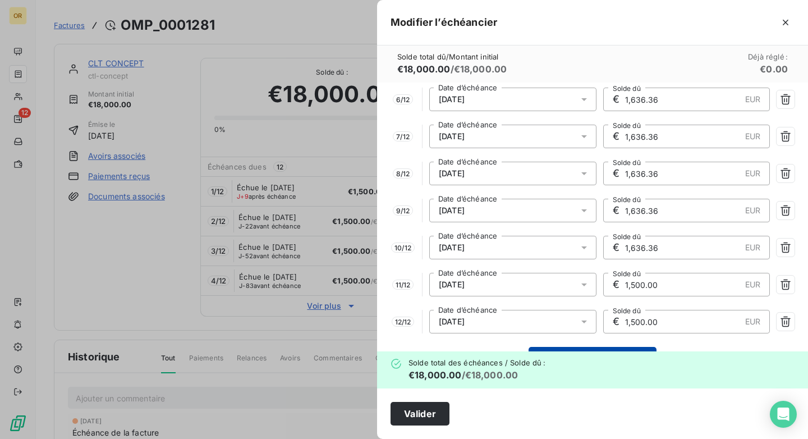
type input "1,500.00"
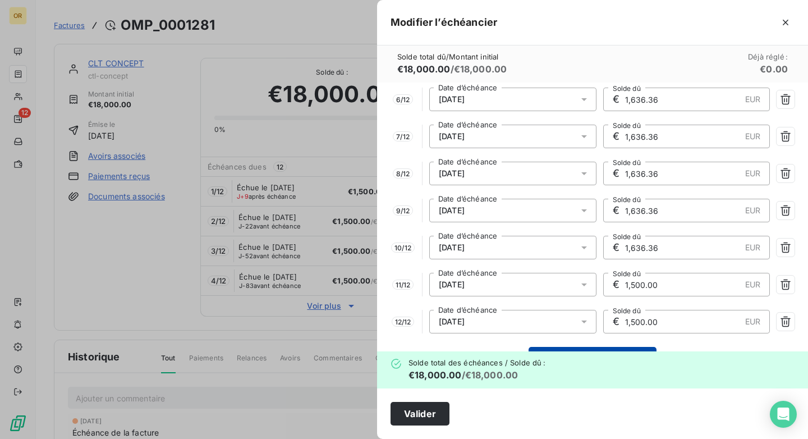
type input "1,500.00"
click at [424, 415] on button "Valider" at bounding box center [420, 414] width 59 height 24
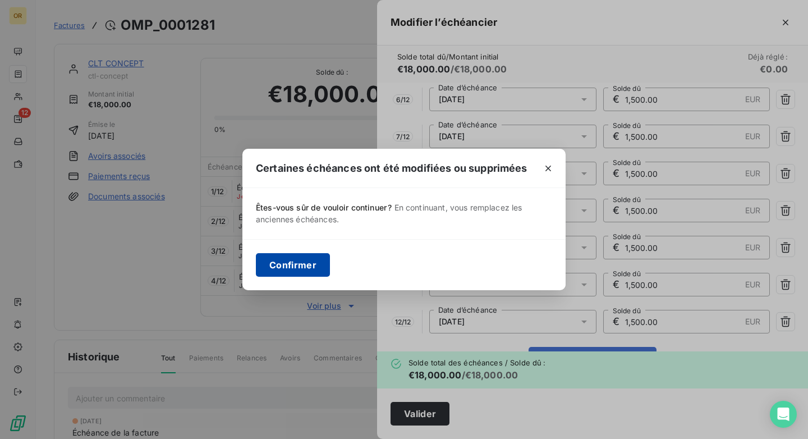
click at [306, 272] on button "Confirmer" at bounding box center [293, 265] width 74 height 24
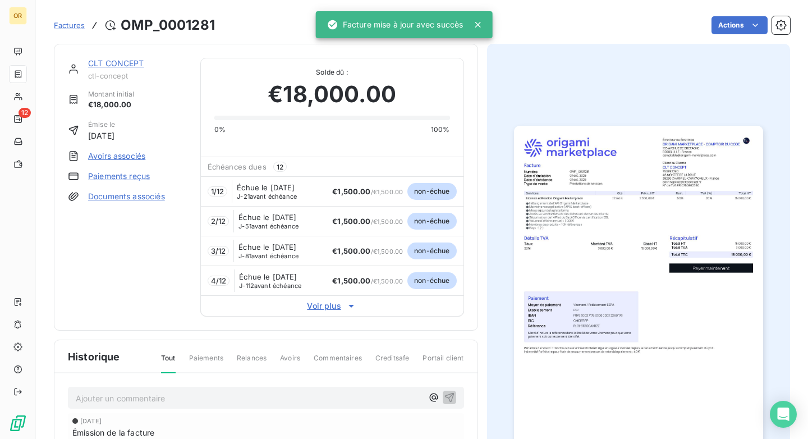
click at [341, 63] on div "Solde dû : €18,000.00 0% 100%" at bounding box center [332, 96] width 236 height 76
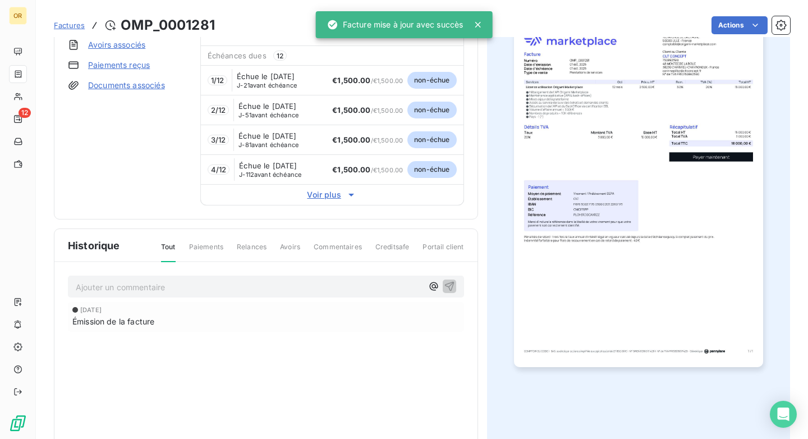
scroll to position [0, 0]
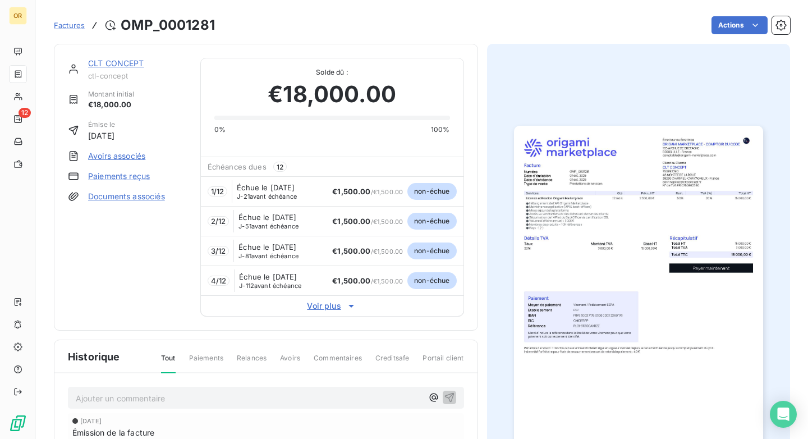
click at [80, 20] on link "Factures" at bounding box center [69, 25] width 31 height 11
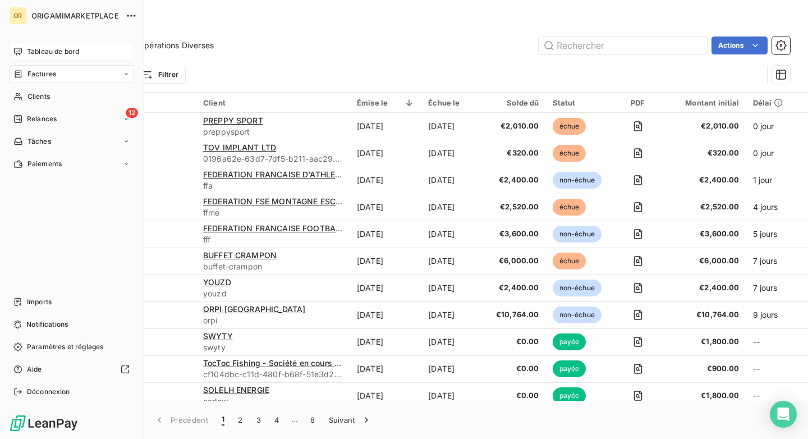
click at [17, 49] on icon at bounding box center [17, 51] width 9 height 9
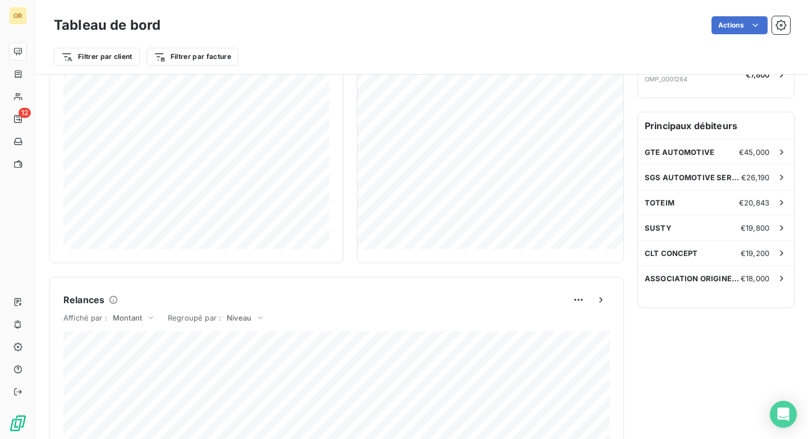
scroll to position [285, 0]
